Goal: Task Accomplishment & Management: Complete application form

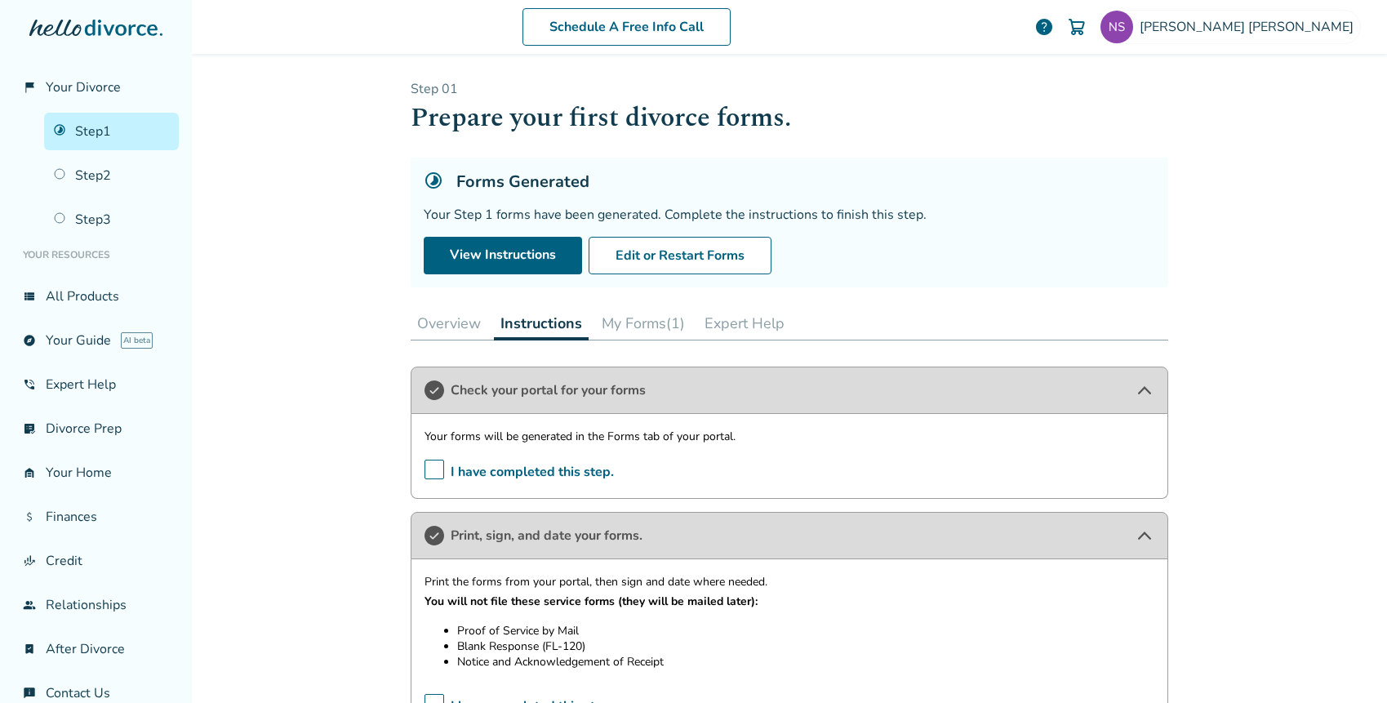
scroll to position [572, 0]
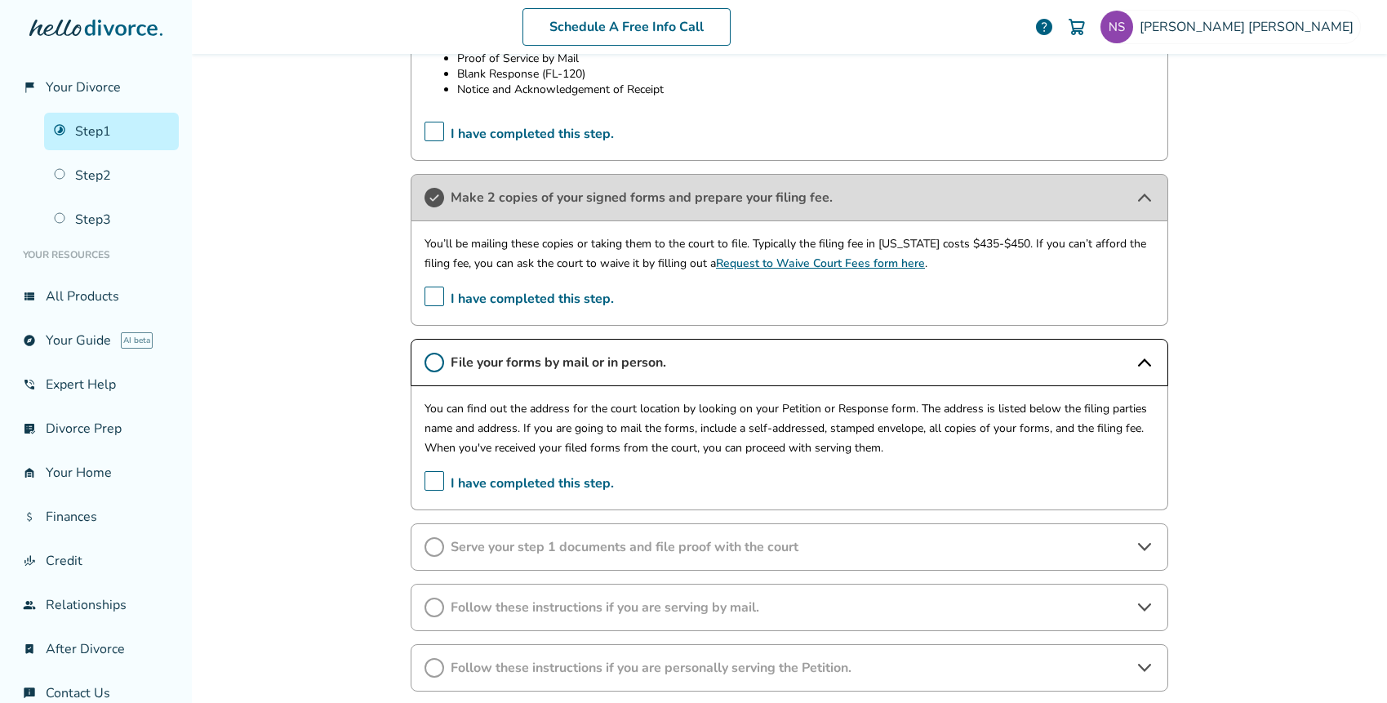
click at [877, 102] on div "Print the forms from your portal, then sign and date where needed. You will not…" at bounding box center [789, 54] width 730 height 109
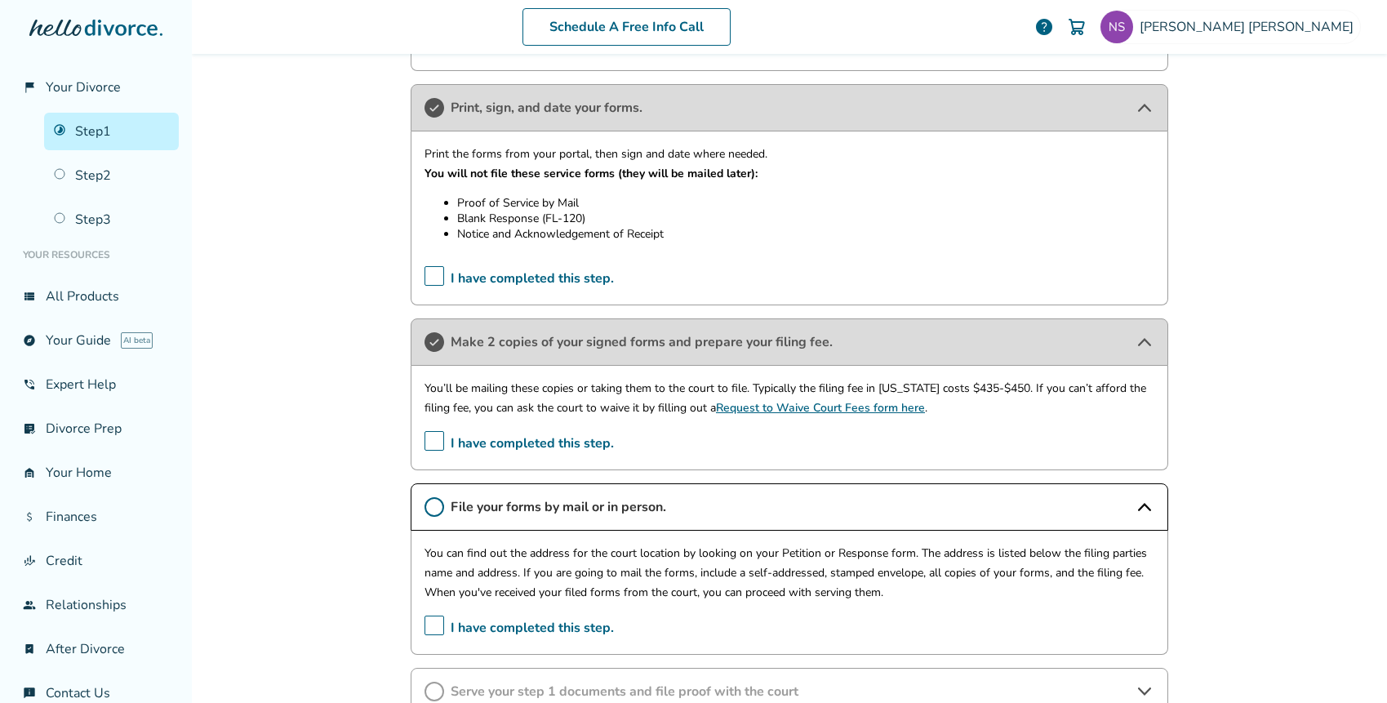
scroll to position [407, 0]
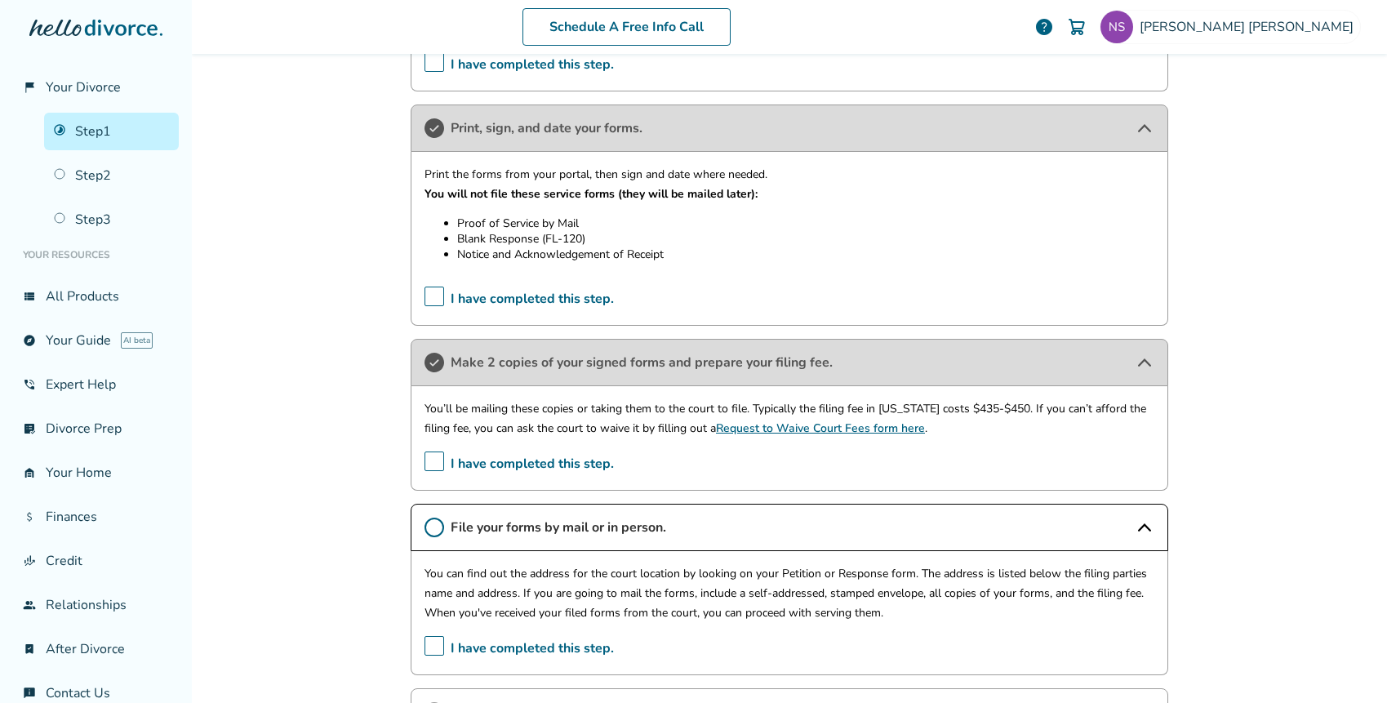
click at [370, 293] on div "Schedule A Free Info Call Nicole Schmidt help Schedule A Free Call Nicole Schmi…" at bounding box center [789, 351] width 1195 height 703
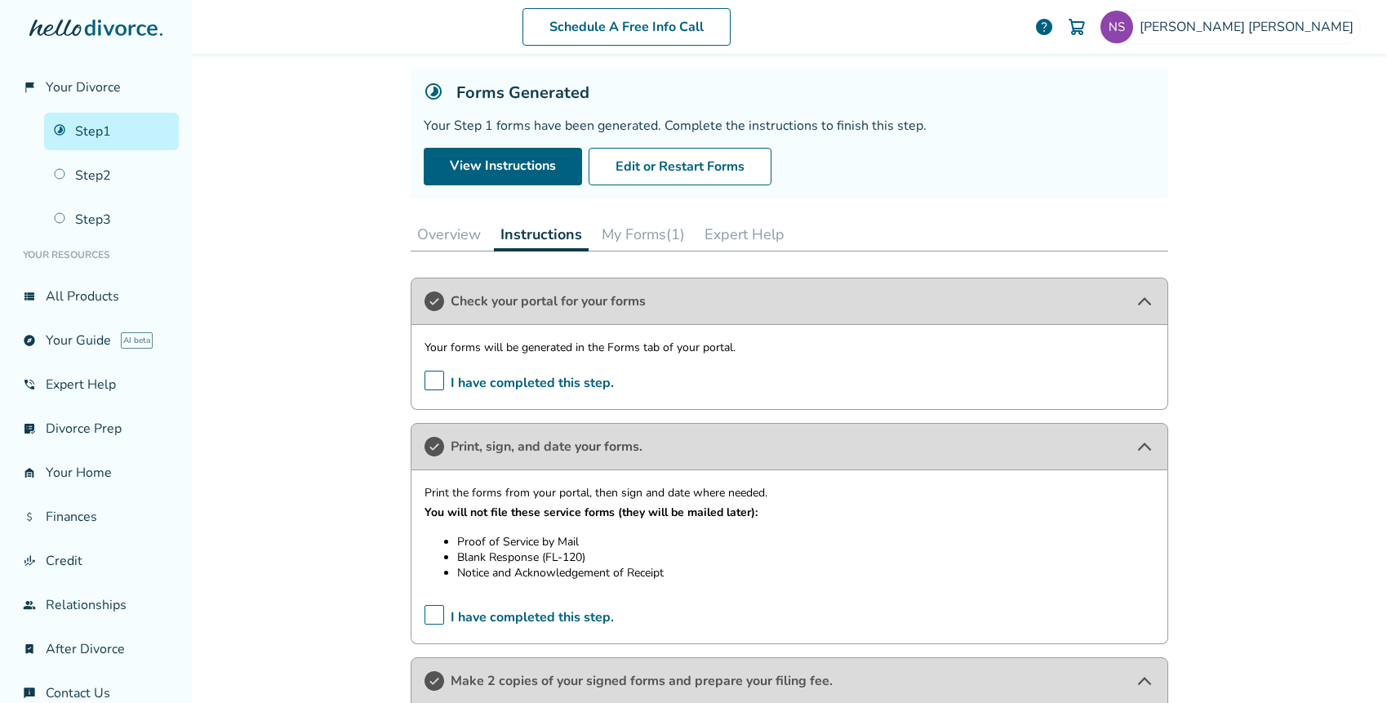
scroll to position [88, 0]
click at [641, 238] on button "My Forms (1)" at bounding box center [643, 235] width 96 height 33
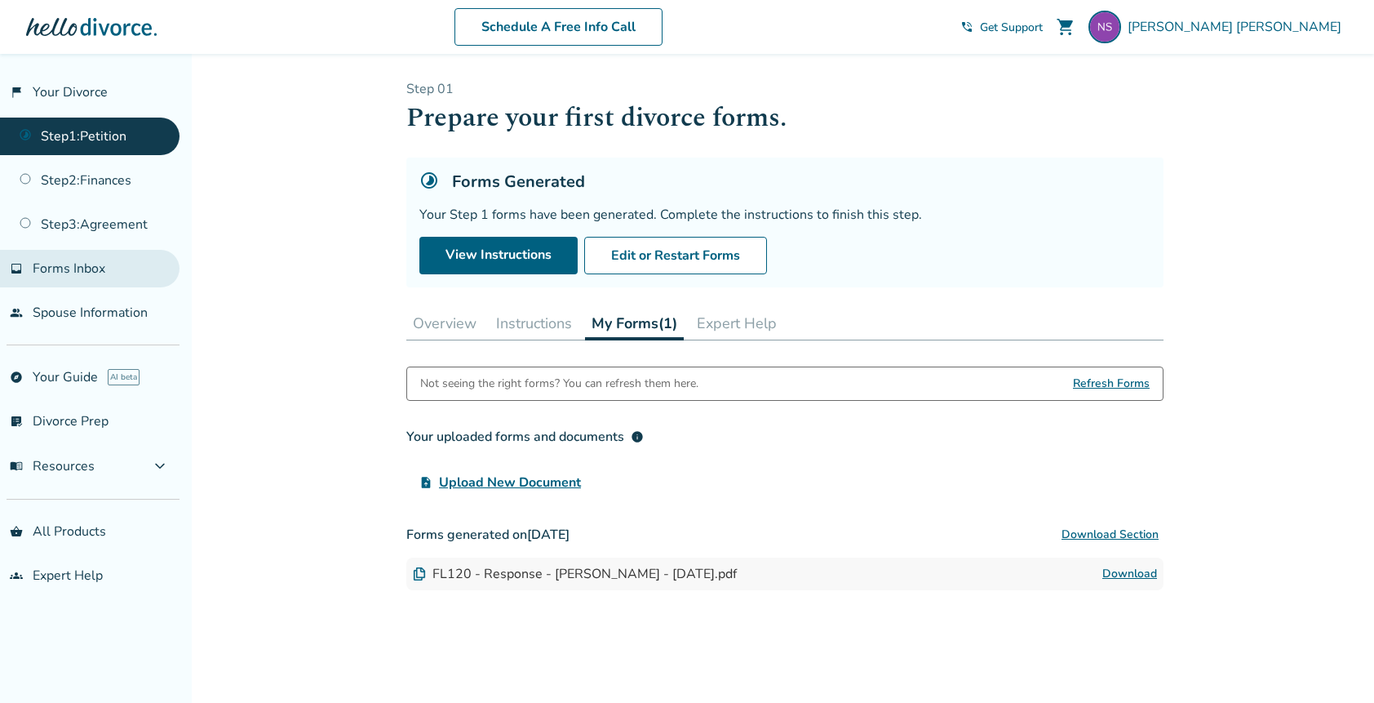
click at [67, 272] on span "Forms Inbox" at bounding box center [69, 269] width 73 height 18
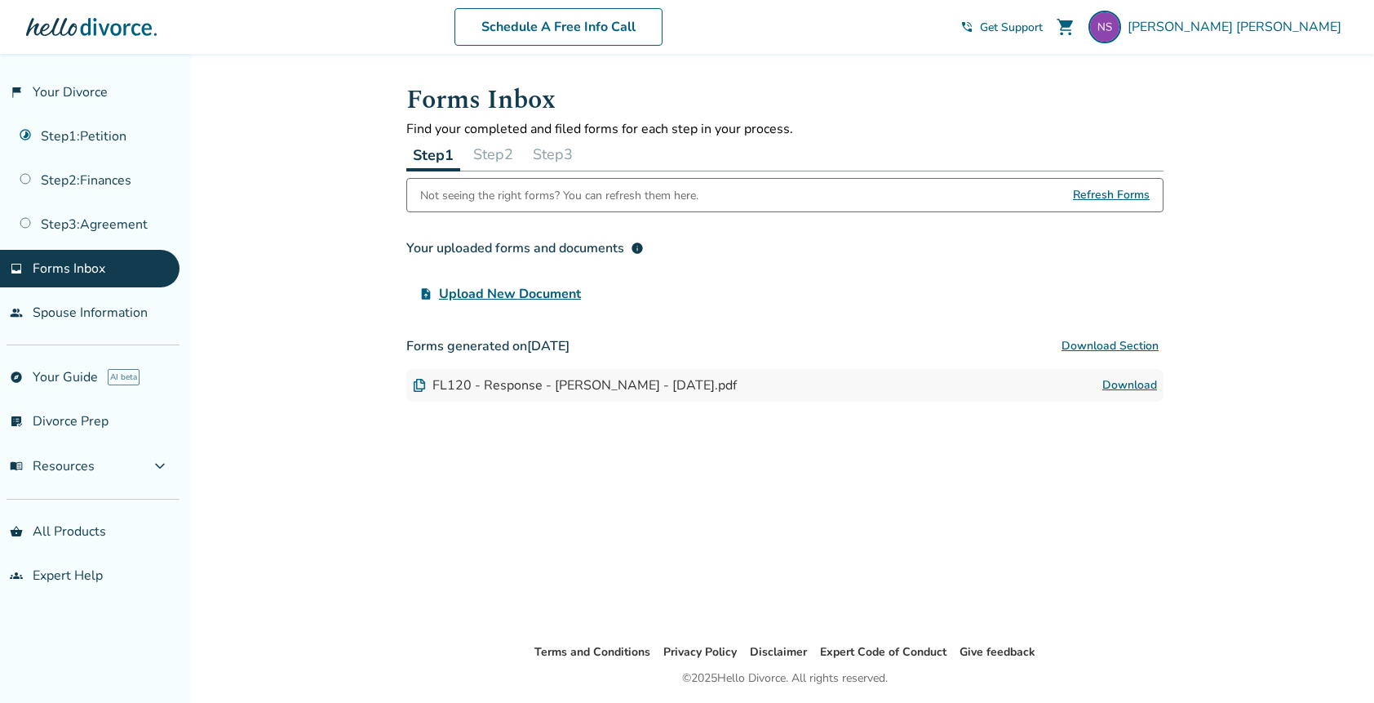
click at [493, 155] on button "Step 2" at bounding box center [493, 154] width 53 height 33
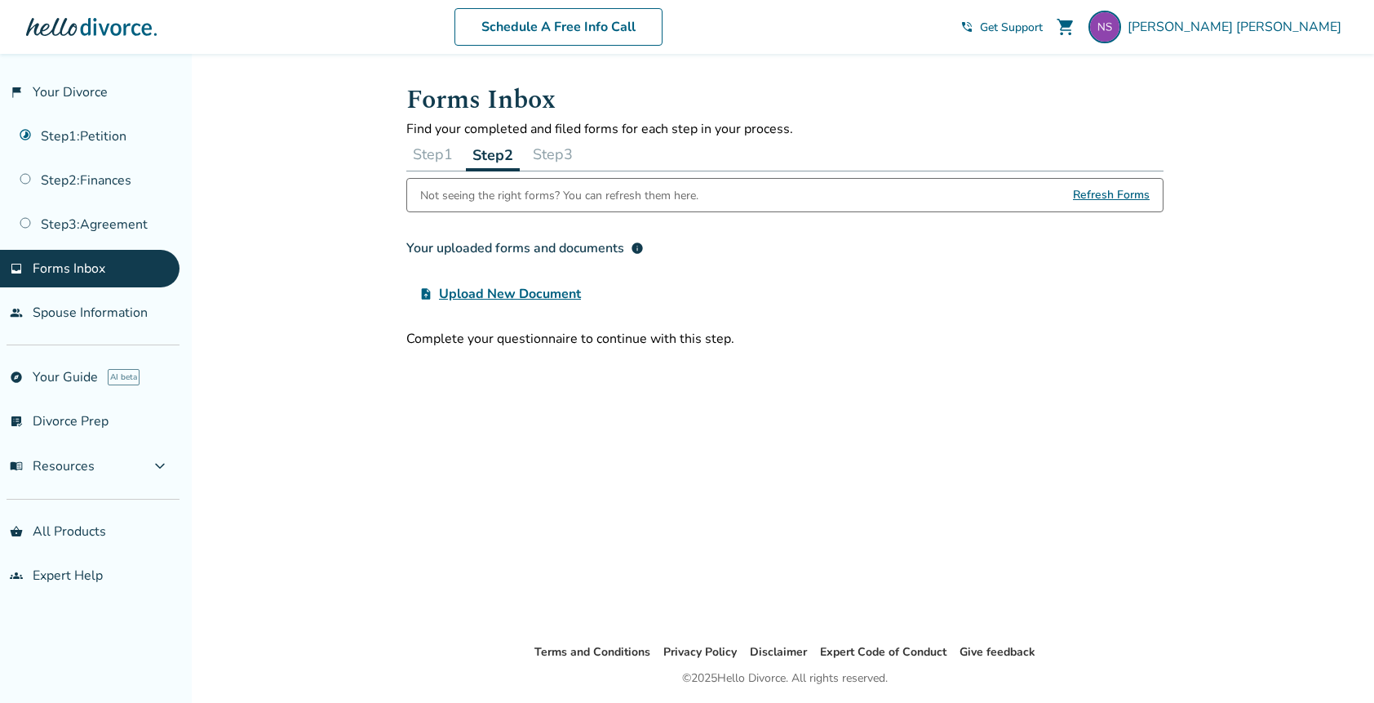
click at [560, 158] on button "Step 3" at bounding box center [552, 154] width 53 height 33
click at [442, 152] on button "Step 1" at bounding box center [432, 154] width 53 height 33
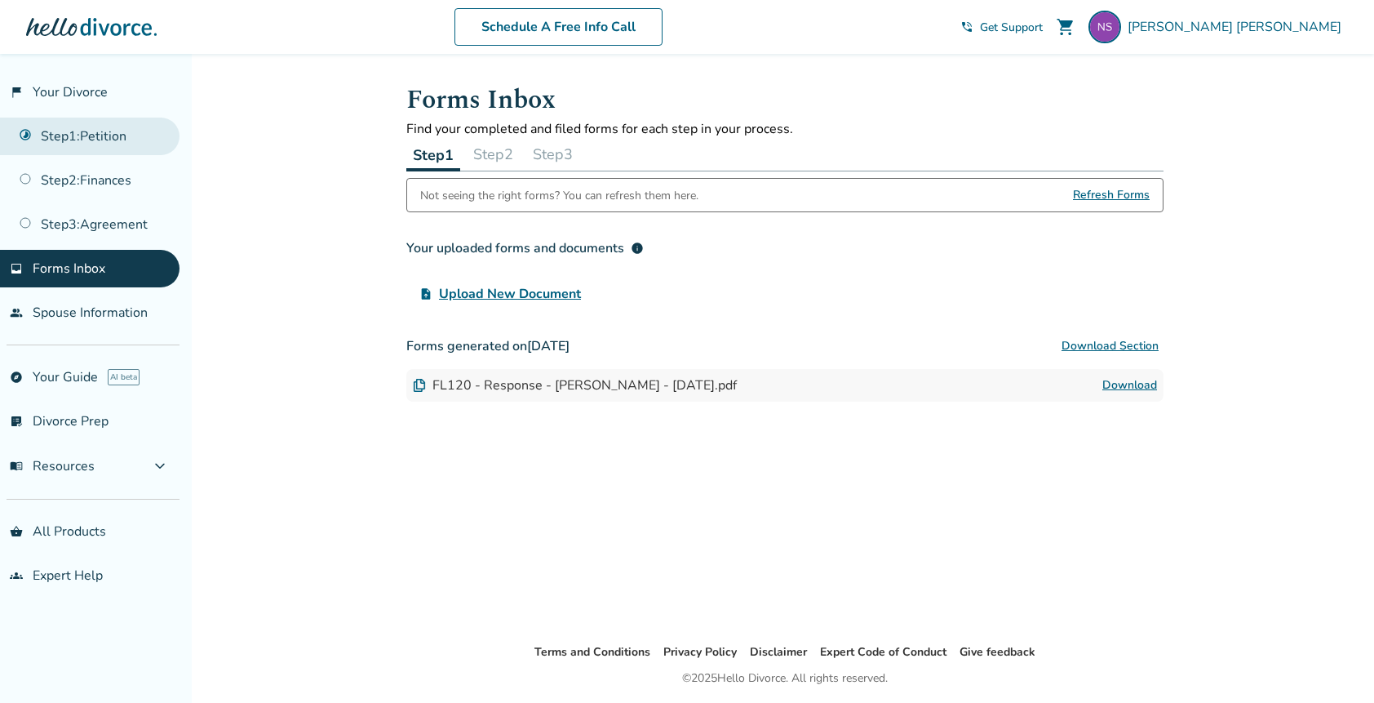
click at [66, 134] on link "Step 1 : Petition" at bounding box center [90, 137] width 180 height 38
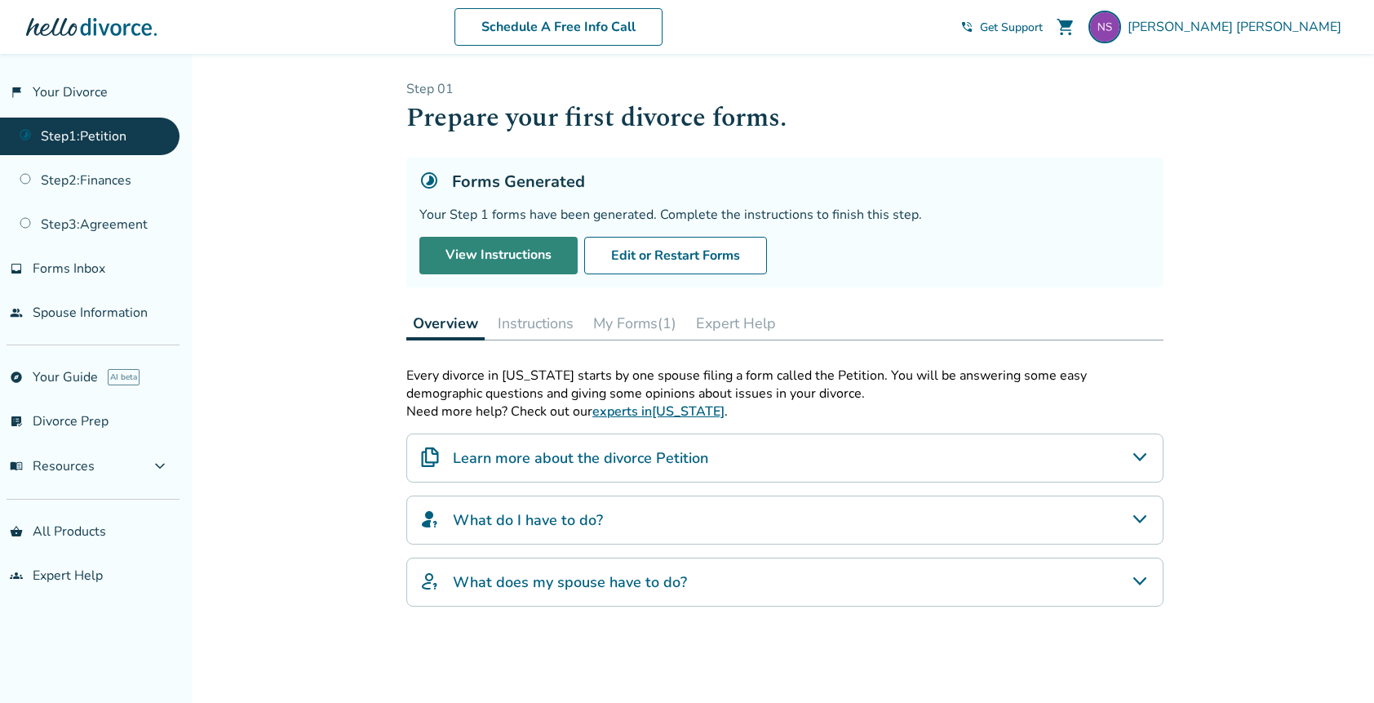
click at [472, 256] on link "View Instructions" at bounding box center [498, 256] width 158 height 38
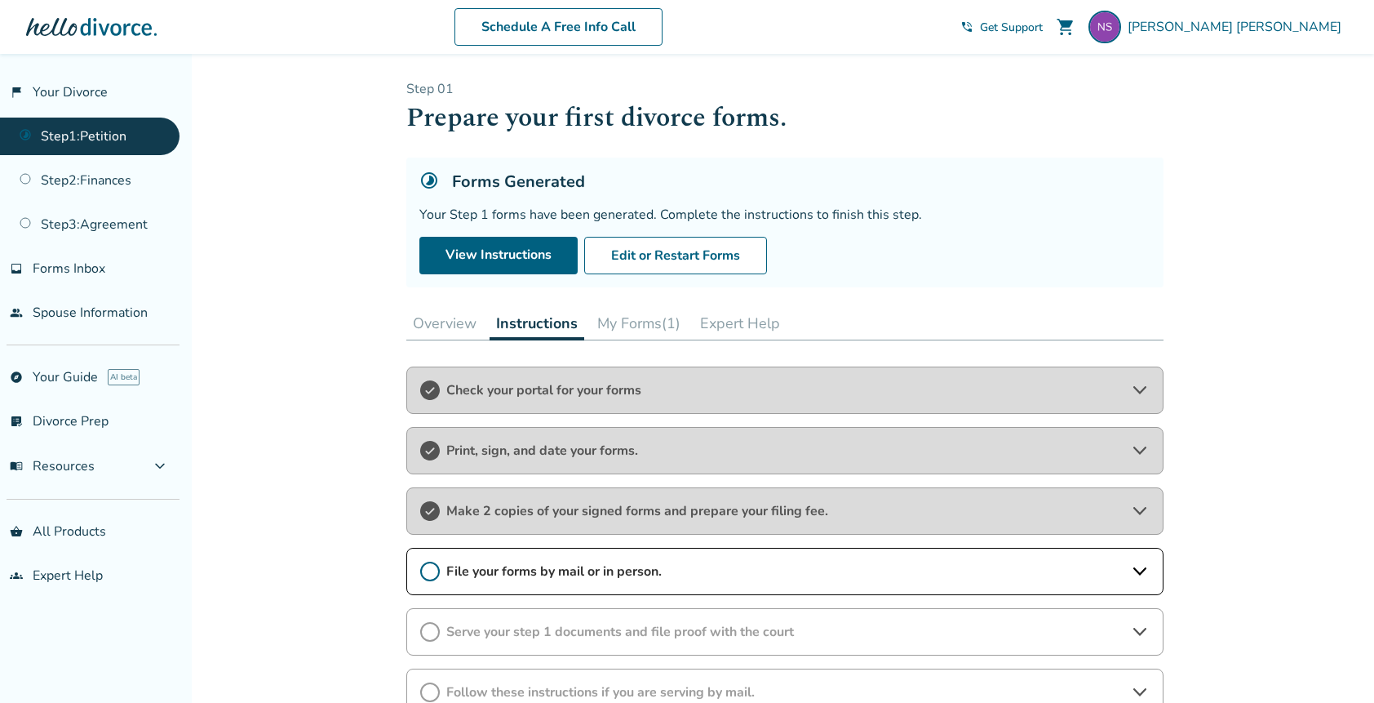
click at [526, 458] on span "Print, sign, and date your forms." at bounding box center [784, 451] width 677 height 18
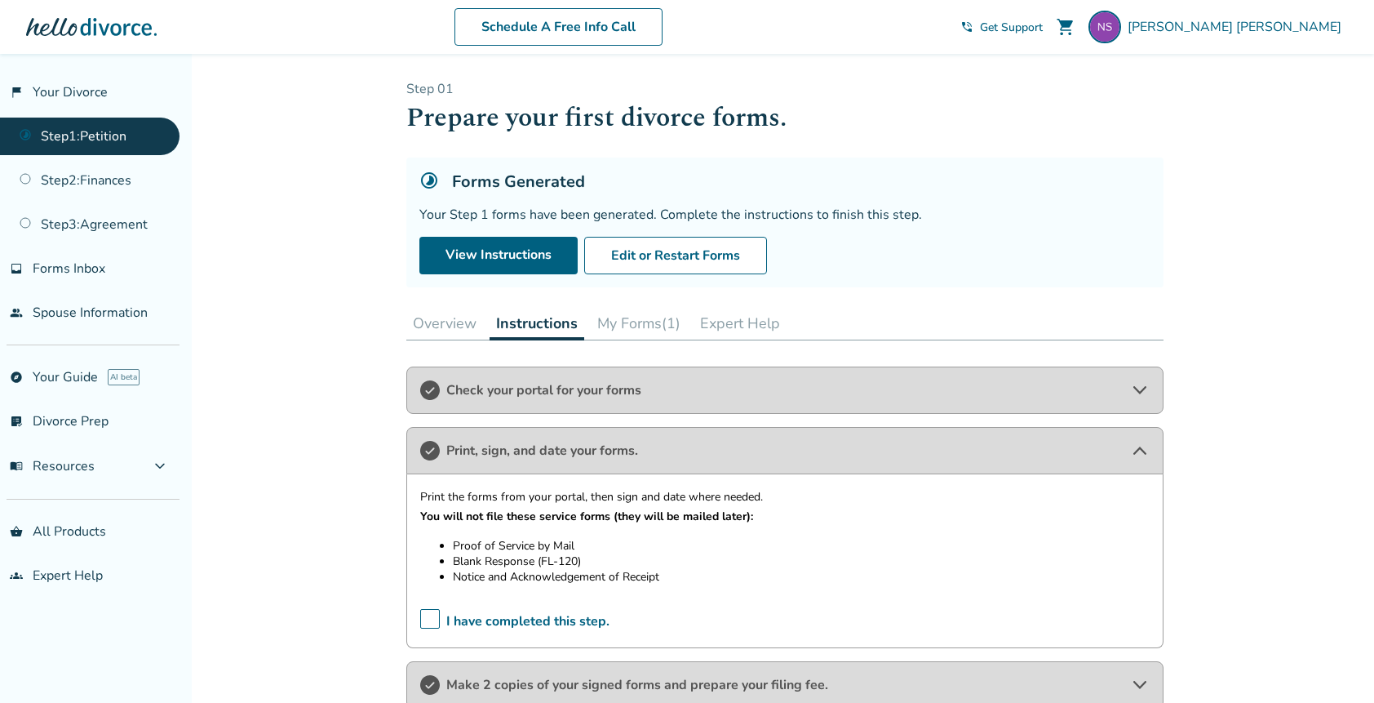
click at [742, 326] on button "Expert Help" at bounding box center [740, 323] width 93 height 33
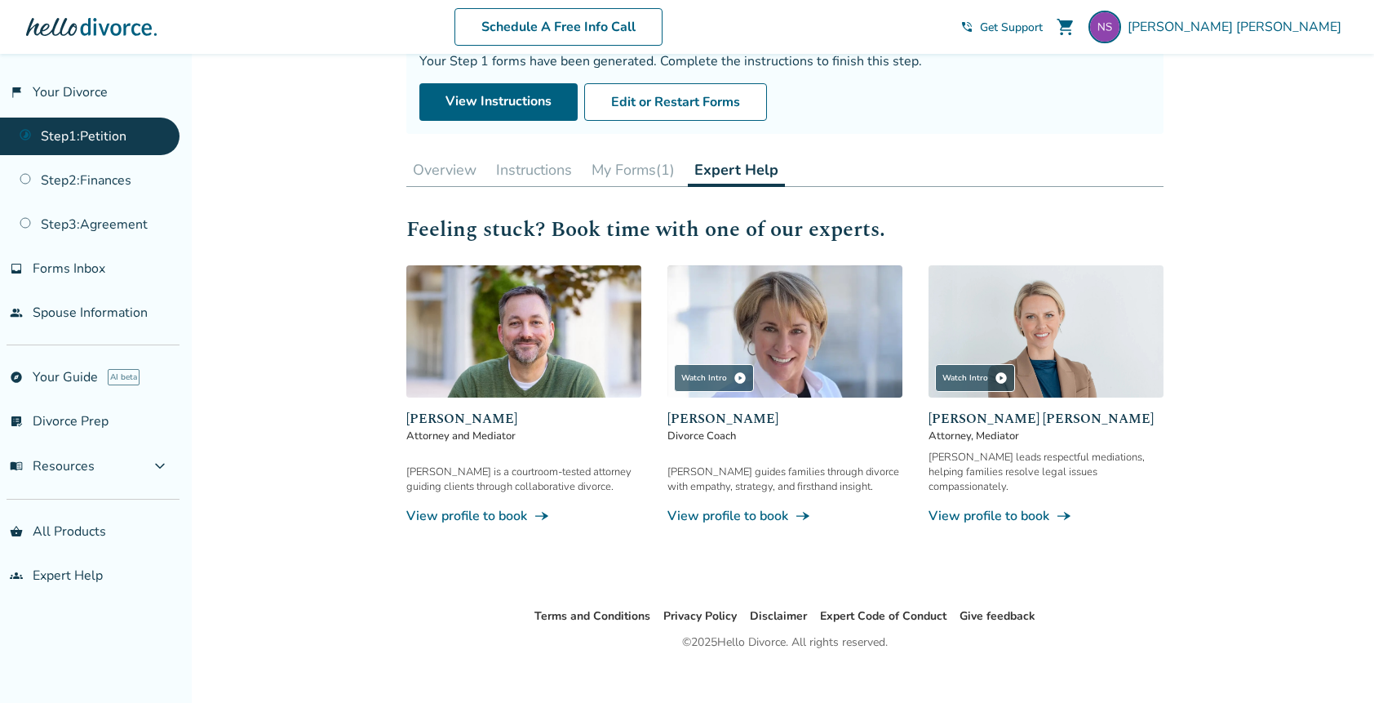
scroll to position [160, 0]
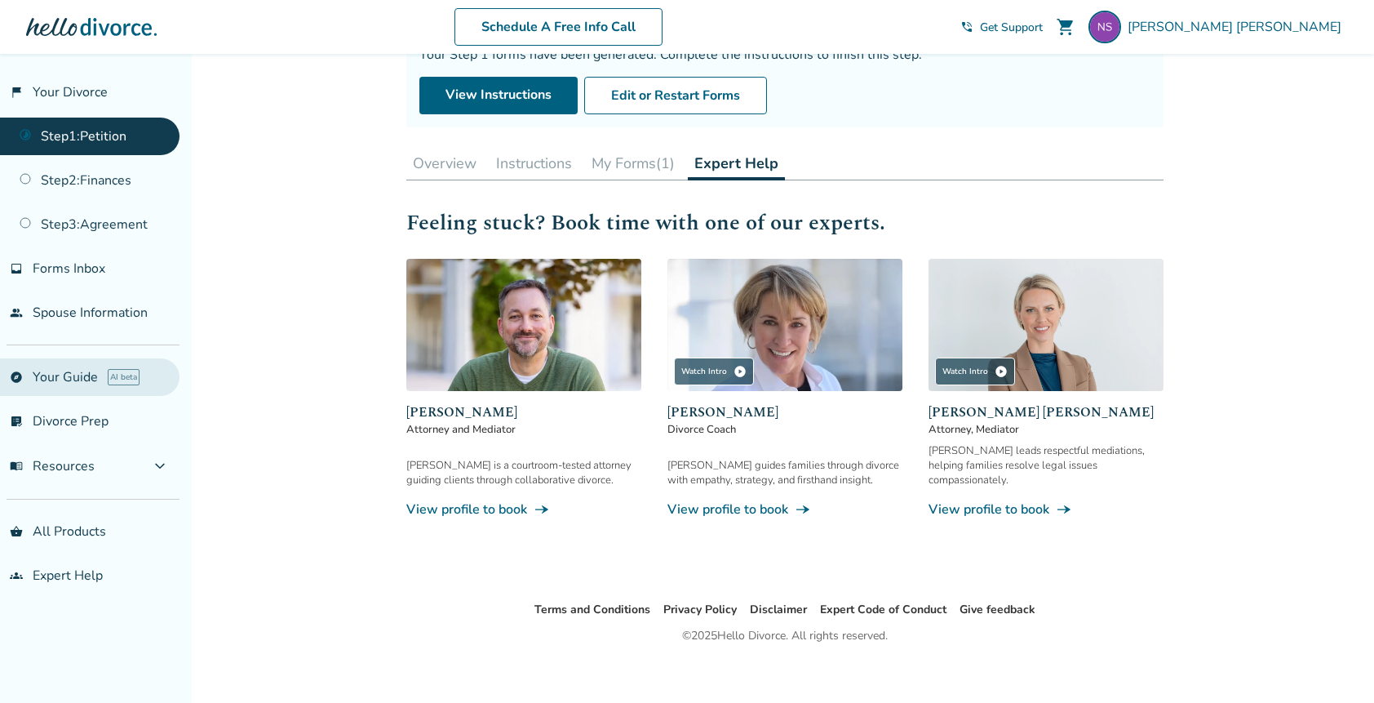
click at [73, 380] on link "explore Your Guide AI beta" at bounding box center [90, 377] width 180 height 38
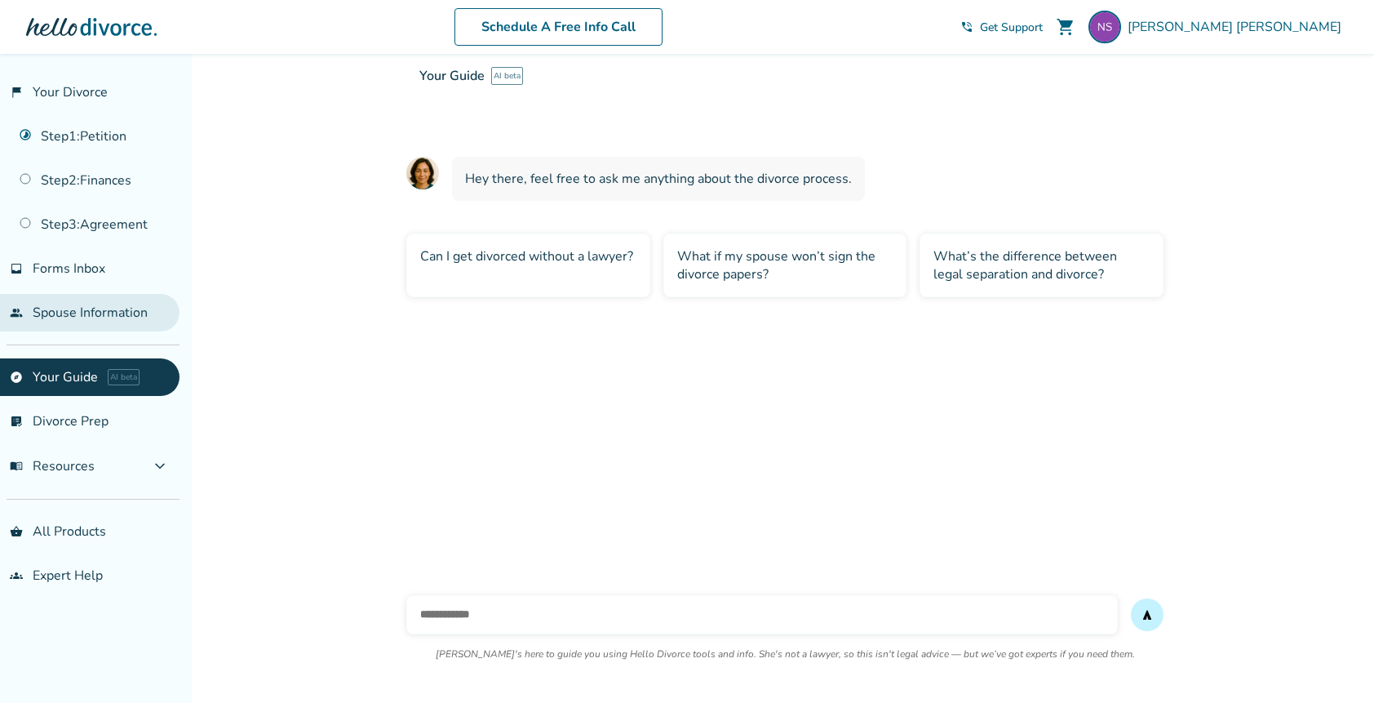
click at [53, 313] on link "people Spouse Information" at bounding box center [90, 313] width 180 height 38
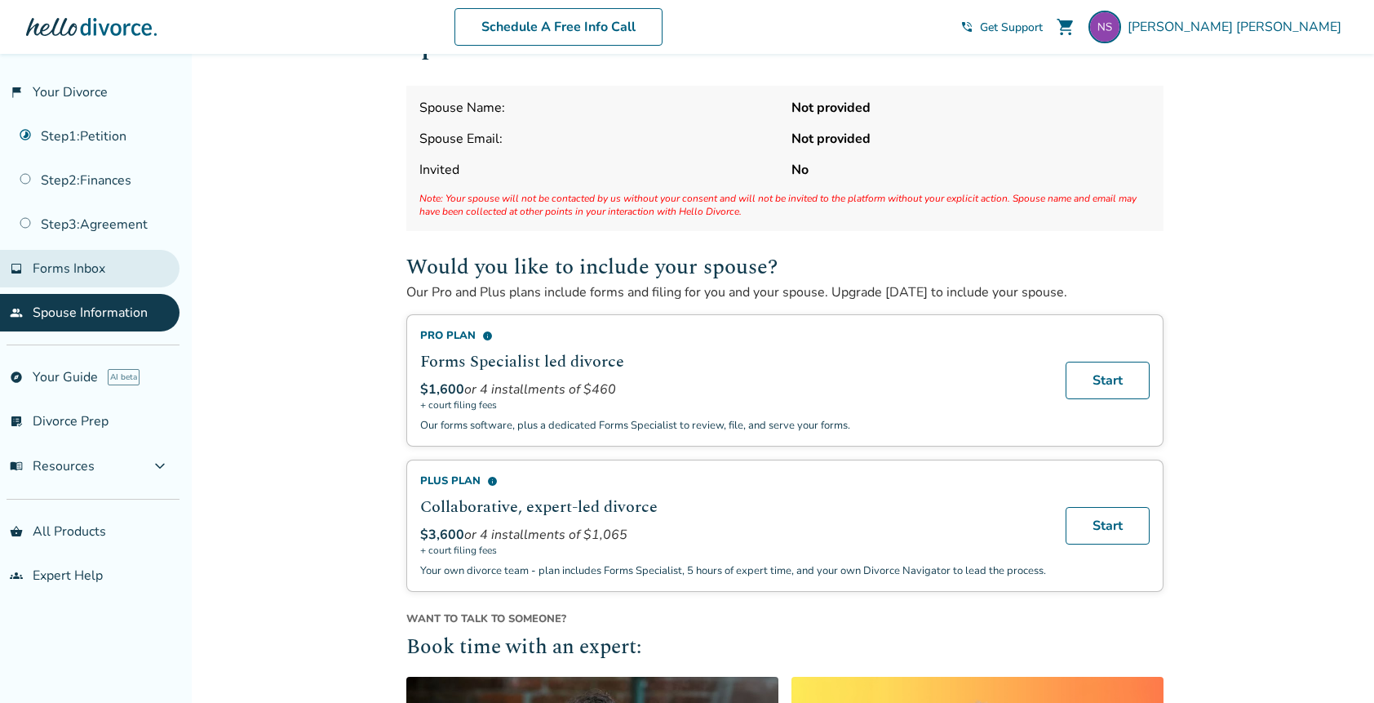
click at [76, 280] on link "inbox Forms Inbox" at bounding box center [90, 269] width 180 height 38
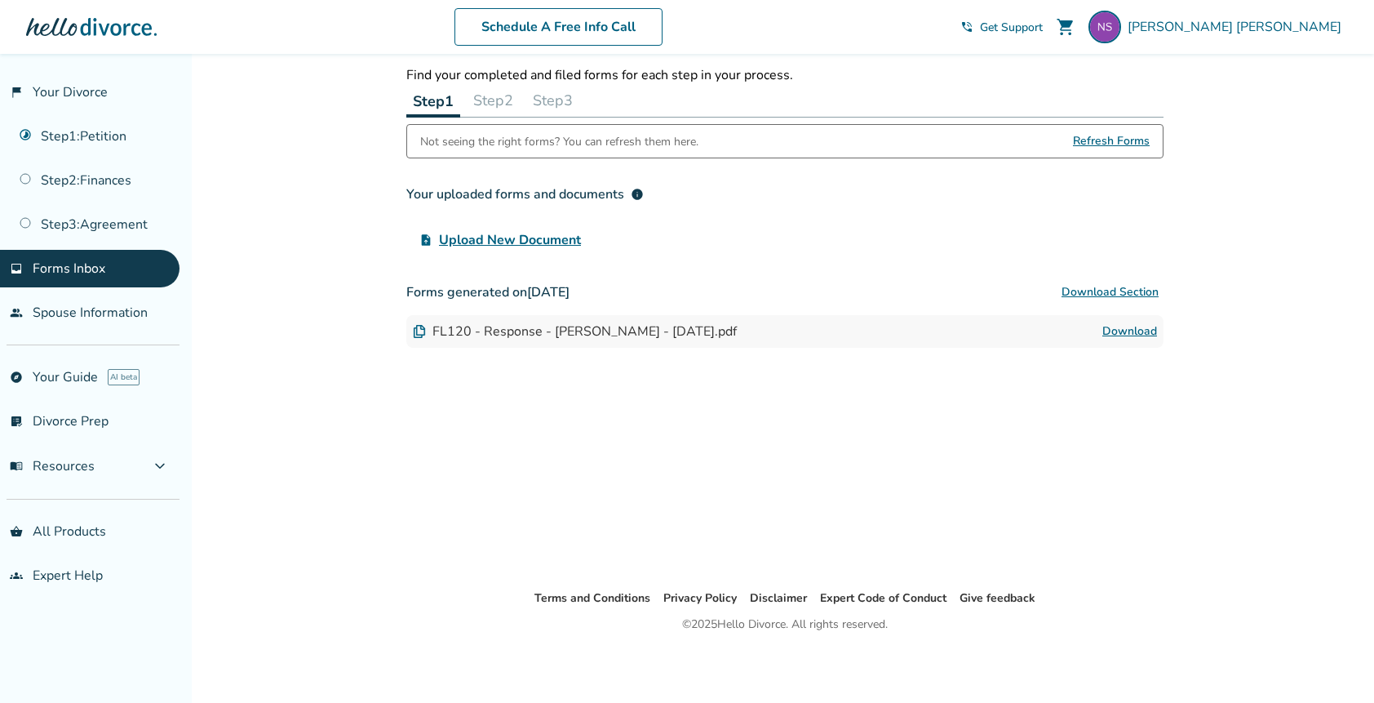
click at [505, 104] on button "Step 2" at bounding box center [493, 100] width 53 height 33
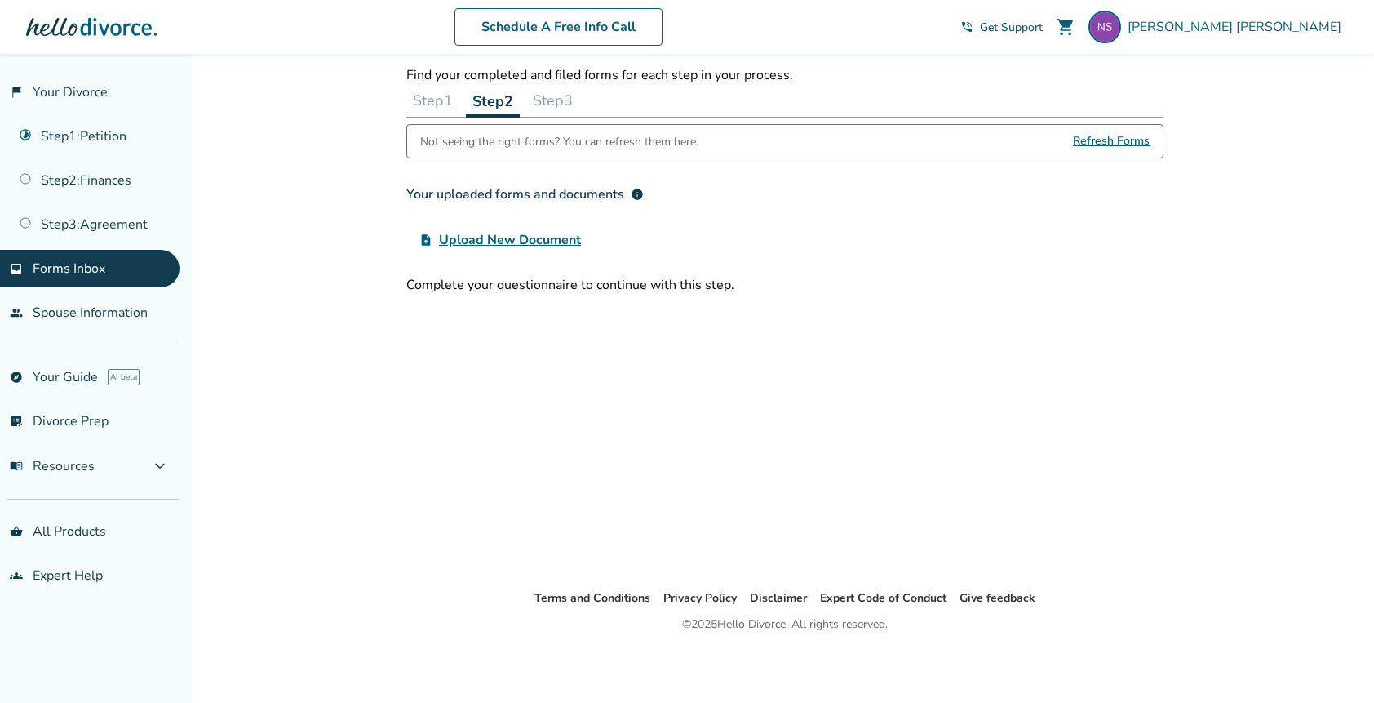
click at [433, 101] on button "Step 1" at bounding box center [432, 100] width 53 height 33
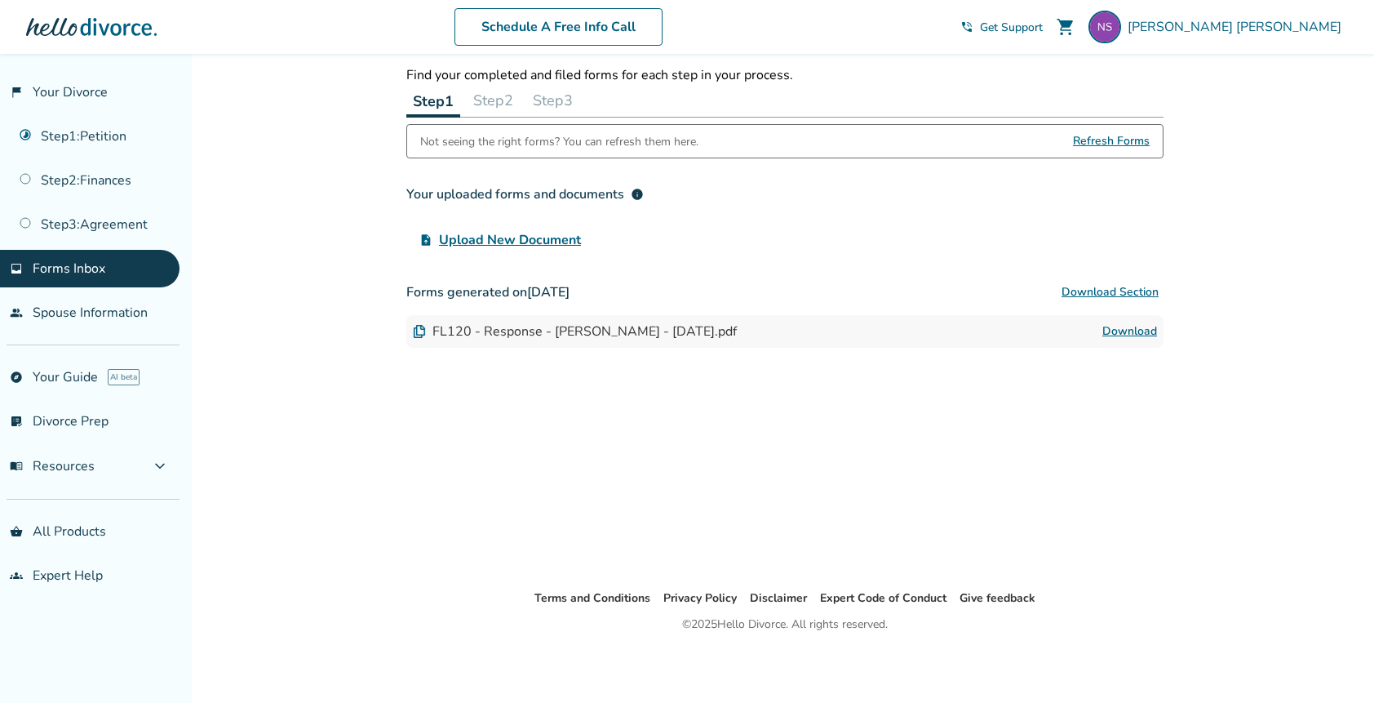
click at [511, 99] on button "Step 2" at bounding box center [493, 100] width 53 height 33
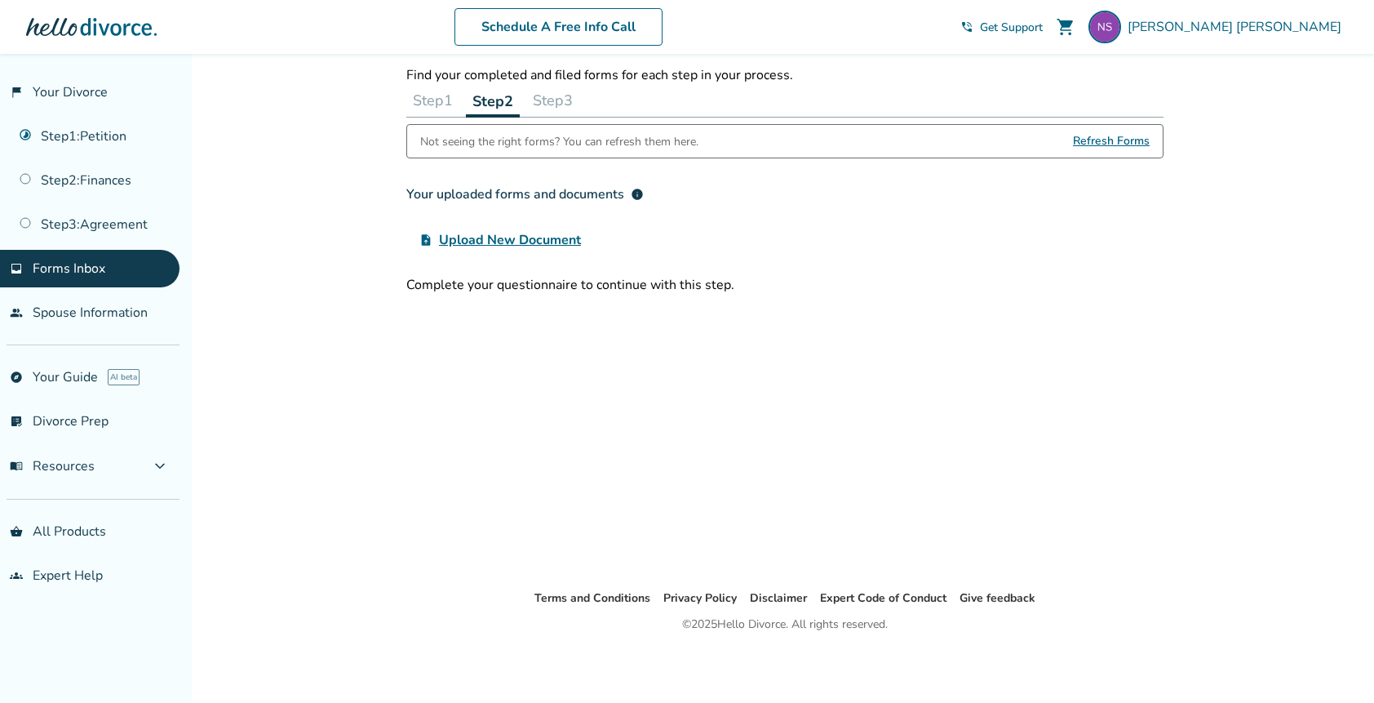
click at [490, 243] on span "Upload New Document" at bounding box center [510, 240] width 142 height 20
click at [0, 0] on input "upload_file Upload New Document" at bounding box center [0, 0] width 0 height 0
click at [628, 30] on link "Schedule A Free Info Call" at bounding box center [559, 27] width 208 height 38
